Goal: Find specific fact: Find specific fact

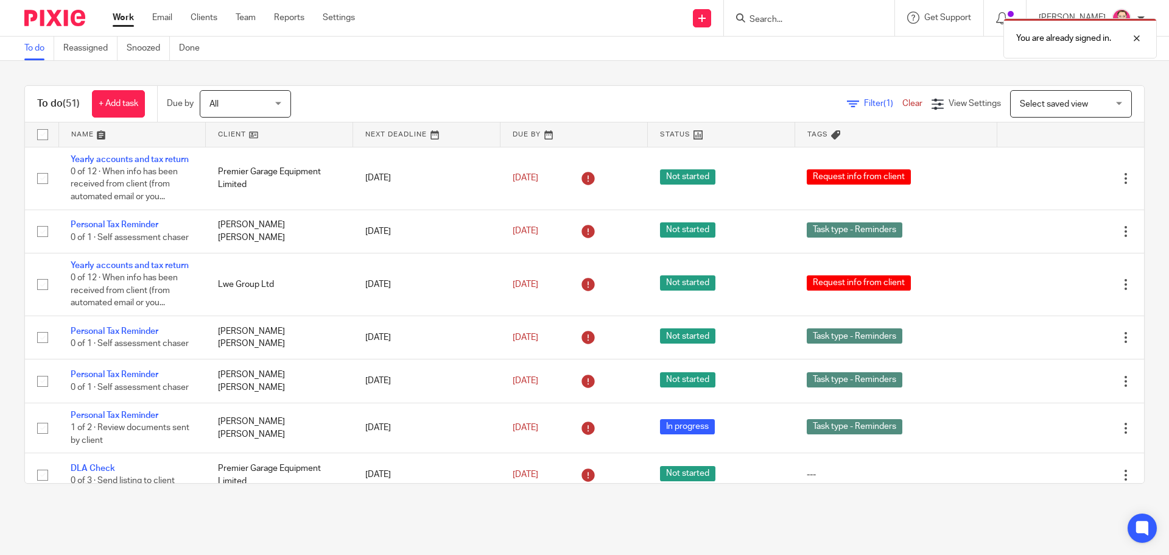
click at [778, 20] on div "You are already signed in." at bounding box center [870, 35] width 572 height 46
click at [810, 17] on div "You are already signed in." at bounding box center [870, 35] width 572 height 46
click at [794, 21] on div "You are already signed in." at bounding box center [870, 35] width 572 height 46
click at [802, 16] on div "You are already signed in." at bounding box center [870, 35] width 572 height 46
click at [1138, 41] on div at bounding box center [1127, 38] width 33 height 15
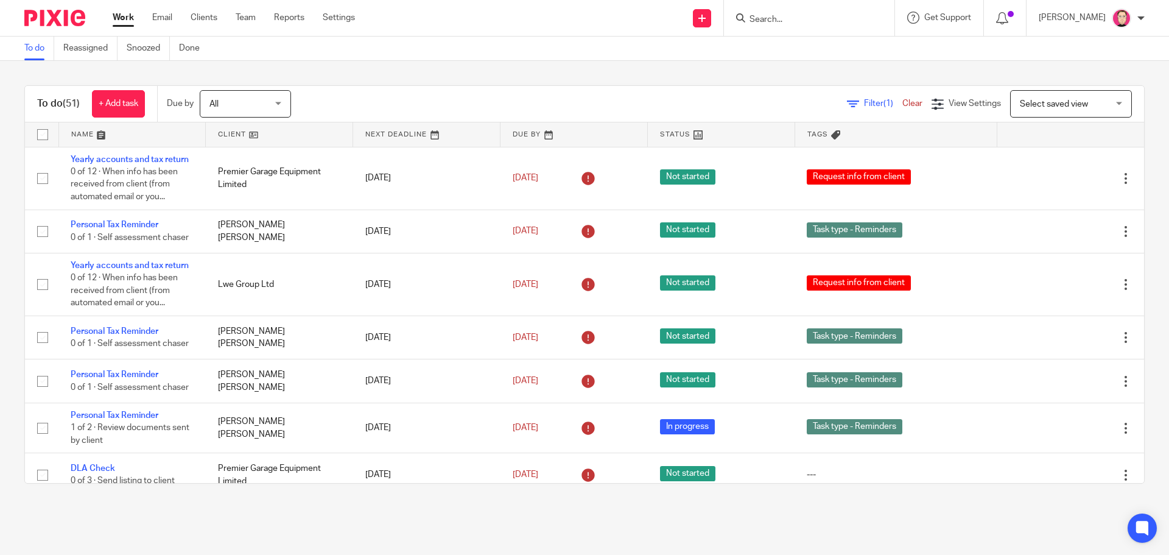
click at [847, 22] on input "Search" at bounding box center [803, 20] width 110 height 11
type input "social"
click at [814, 41] on link at bounding box center [822, 52] width 152 height 28
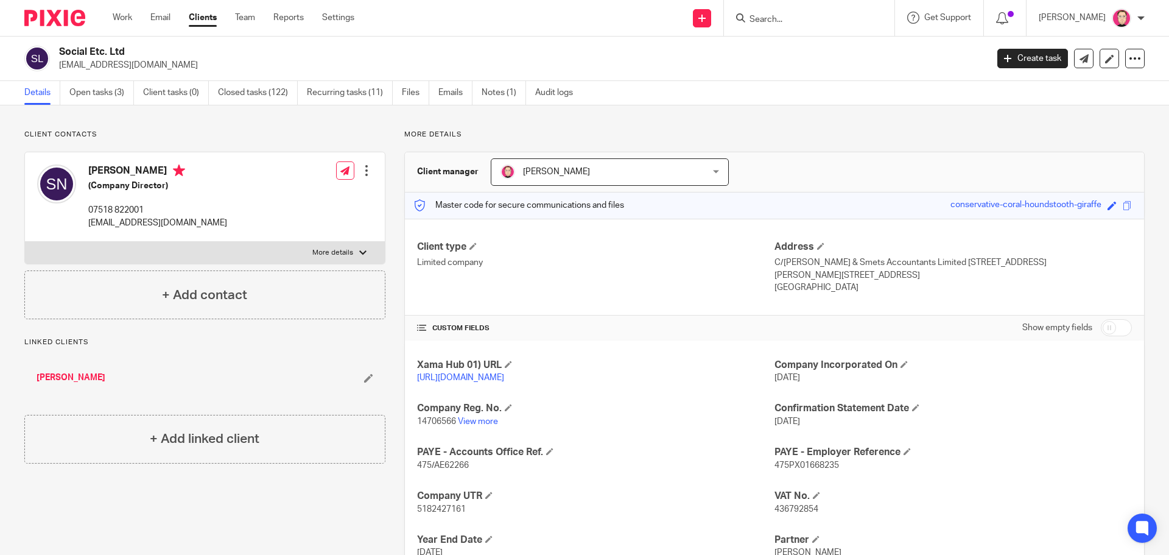
click at [787, 19] on input "Search" at bounding box center [803, 20] width 110 height 11
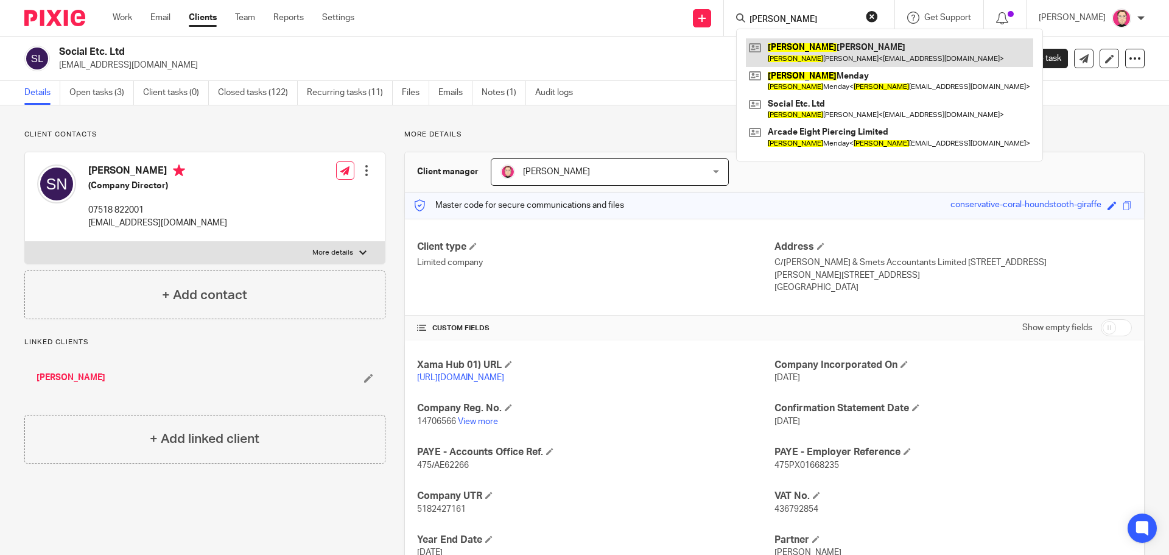
type input "sophie"
click at [815, 55] on link at bounding box center [889, 52] width 287 height 28
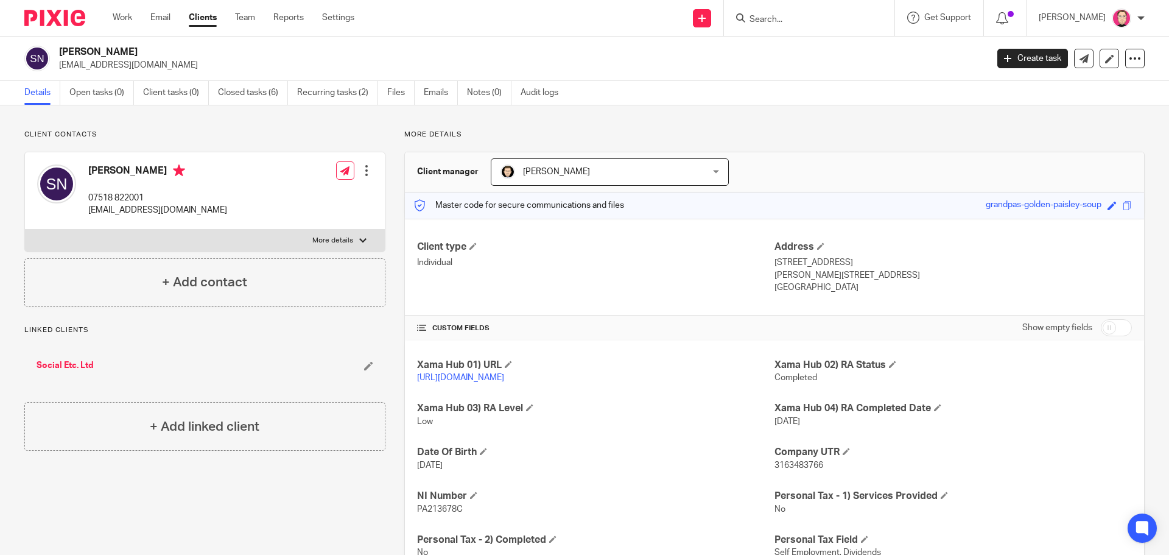
click at [774, 261] on p "6 Brecon Court, Monkston" at bounding box center [952, 262] width 357 height 12
drag, startPoint x: 769, startPoint y: 261, endPoint x: 824, endPoint y: 284, distance: 59.7
click at [824, 284] on div "Address 6 Brecon Court, Monkston Milton Keynes, MK10 9HT United Kingdom" at bounding box center [952, 267] width 357 height 54
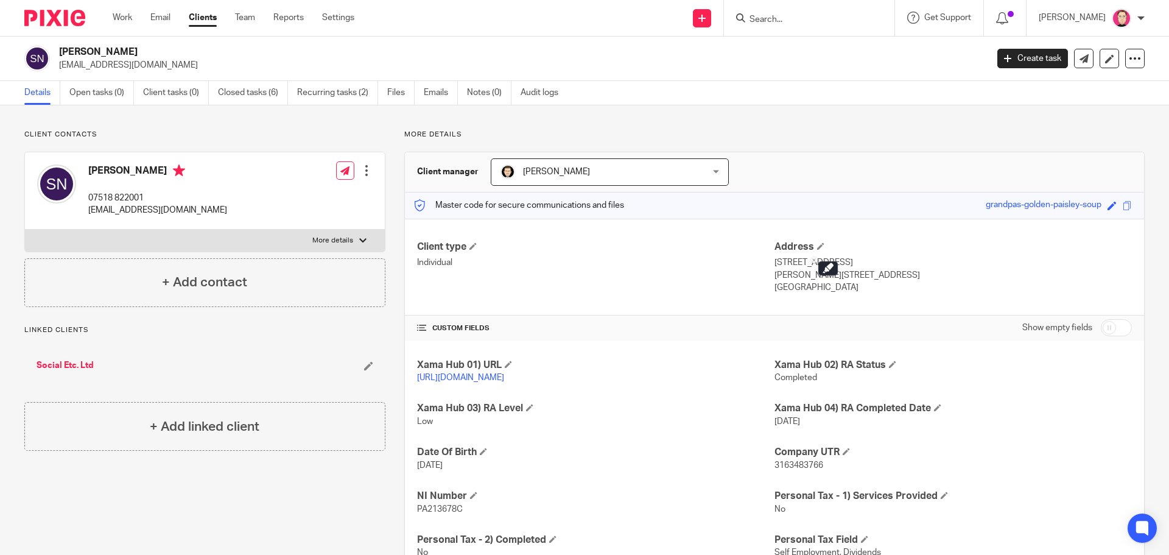
copy div "6 Brecon Court, Monkston Milton Keynes, MK10 9HT United Kingdom"
click at [824, 284] on p "United Kingdom" at bounding box center [952, 287] width 357 height 12
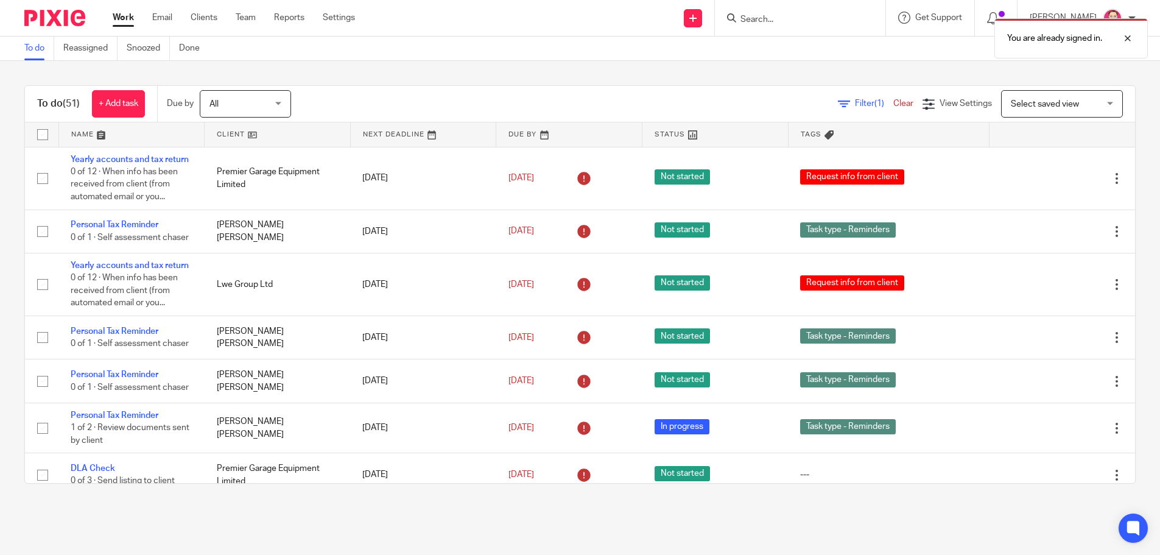
click at [794, 17] on div "You are already signed in." at bounding box center [864, 35] width 568 height 46
click at [1136, 39] on div at bounding box center [1127, 38] width 33 height 15
click at [845, 30] on div at bounding box center [809, 18] width 170 height 36
click at [818, 24] on input "Search" at bounding box center [803, 20] width 110 height 11
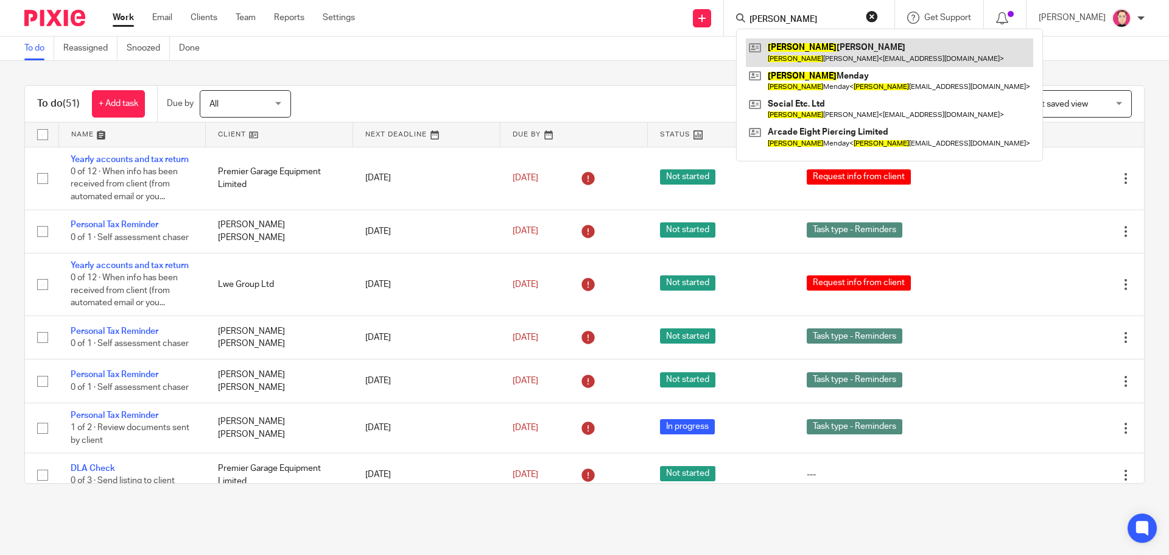
type input "[PERSON_NAME]"
click at [815, 47] on link at bounding box center [889, 52] width 287 height 28
